Goal: Task Accomplishment & Management: Use online tool/utility

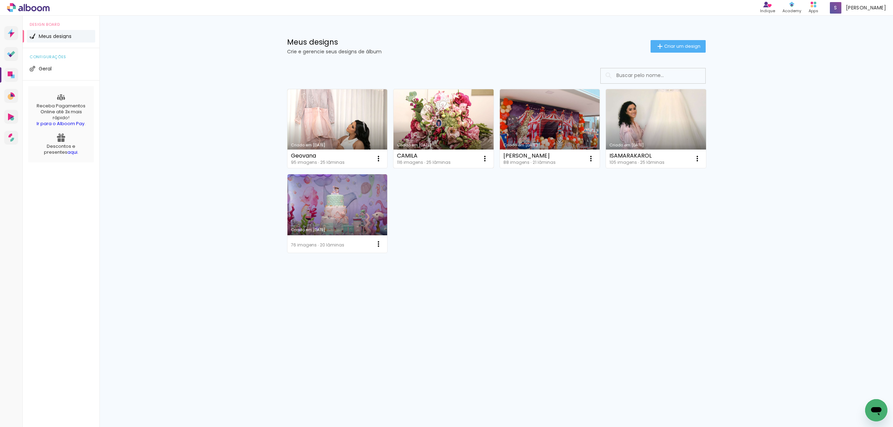
click at [460, 131] on link "Criado em [DATE]" at bounding box center [443, 128] width 100 height 79
